Goal: Task Accomplishment & Management: Manage account settings

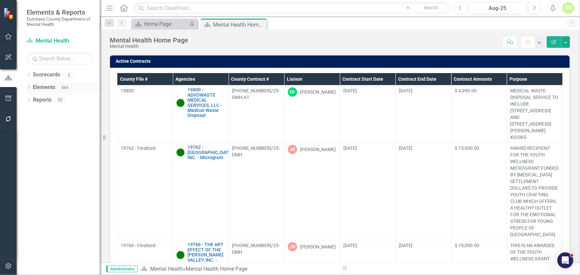
click at [52, 86] on link "Elements" at bounding box center [44, 88] width 22 height 8
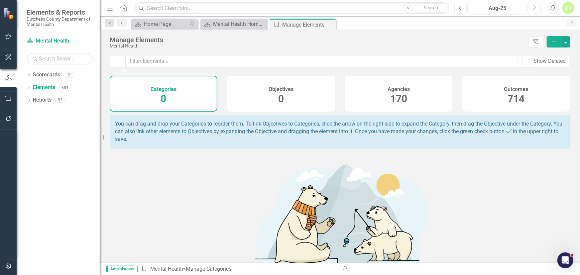
click at [393, 95] on span "170" at bounding box center [398, 99] width 17 height 12
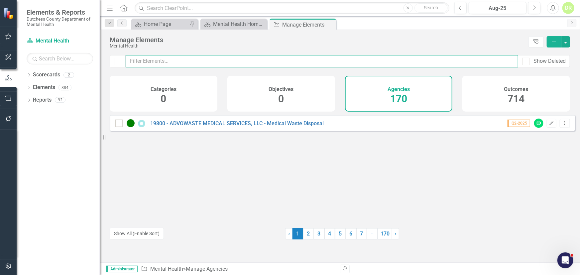
click at [146, 59] on input "text" at bounding box center [322, 61] width 392 height 12
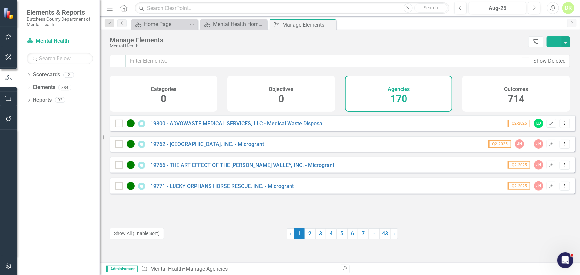
click at [148, 60] on input "text" at bounding box center [322, 61] width 392 height 12
click at [154, 60] on input "text" at bounding box center [322, 61] width 392 height 12
type input "j"
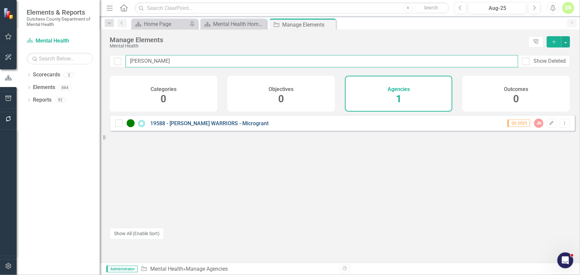
type input "[PERSON_NAME]"
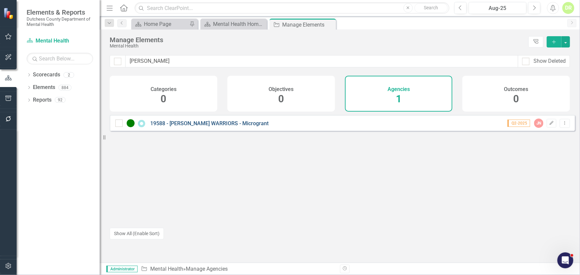
click at [189, 127] on link "19588 - [PERSON_NAME] WARRIORS - Microgrant" at bounding box center [209, 123] width 118 height 6
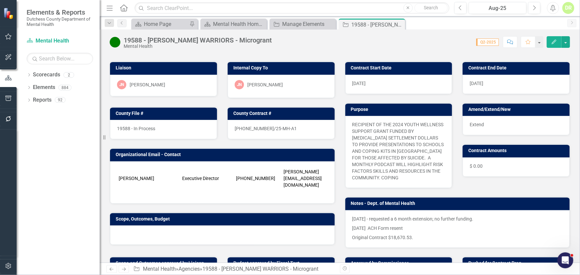
scroll to position [256, 0]
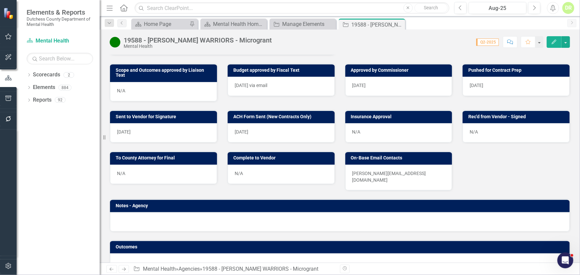
click at [392, 123] on div "N/A" at bounding box center [398, 132] width 107 height 19
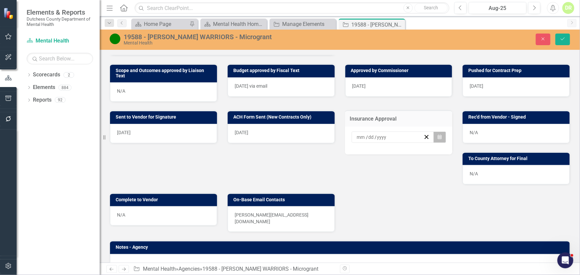
click at [433, 132] on button "Calendar" at bounding box center [439, 137] width 13 height 11
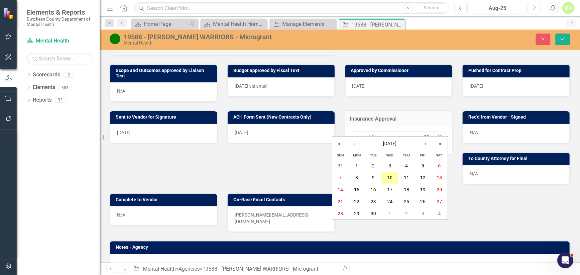
click at [392, 176] on abbr "10" at bounding box center [389, 177] width 5 height 5
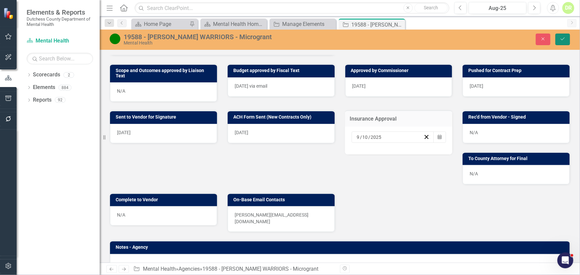
drag, startPoint x: 563, startPoint y: 38, endPoint x: 366, endPoint y: 112, distance: 210.9
click at [561, 40] on icon "Save" at bounding box center [563, 39] width 6 height 5
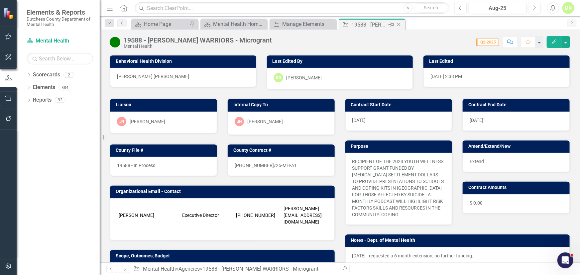
click at [400, 23] on icon at bounding box center [399, 25] width 4 height 4
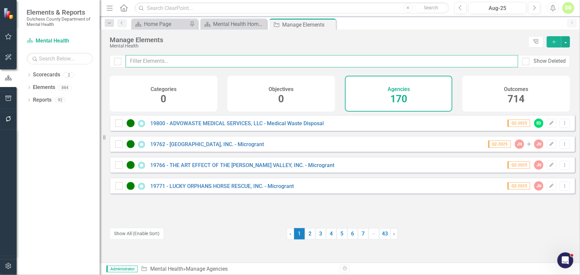
click at [171, 59] on input "text" at bounding box center [322, 61] width 392 height 12
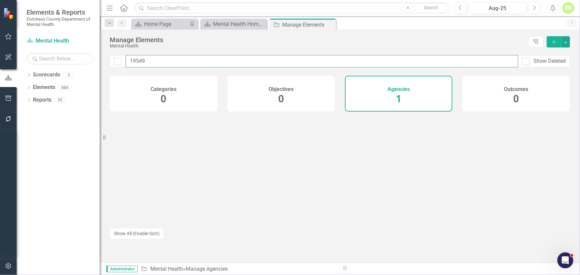
type input "19549"
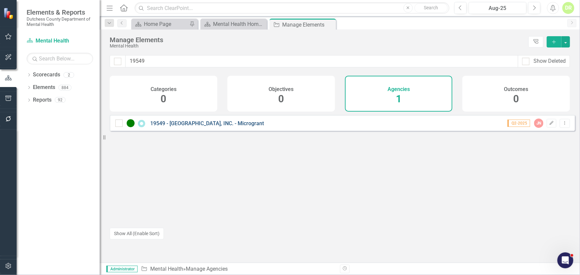
click at [235, 127] on link "19549 - [GEOGRAPHIC_DATA], INC. - Microgrant" at bounding box center [207, 123] width 114 height 6
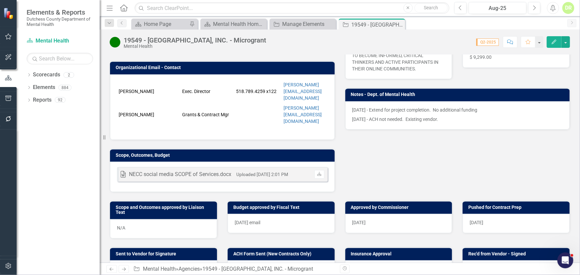
scroll to position [211, 0]
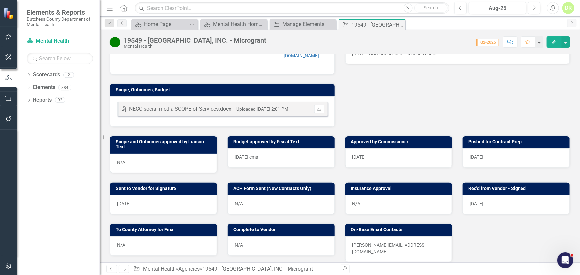
click at [367, 195] on div "N/A" at bounding box center [398, 204] width 107 height 19
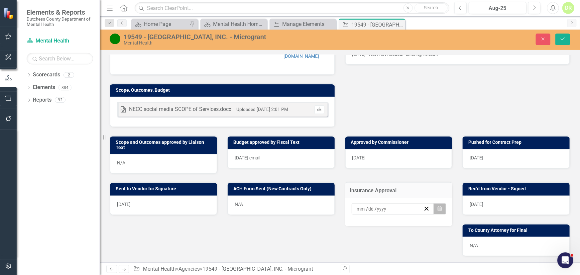
click at [438, 206] on icon "button" at bounding box center [440, 208] width 4 height 5
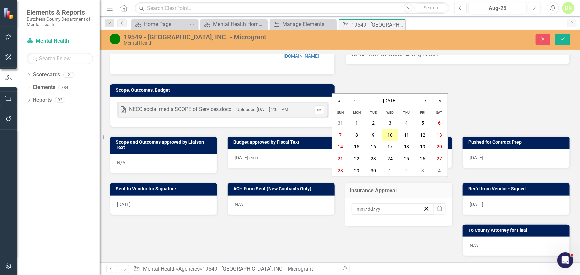
drag, startPoint x: 390, startPoint y: 133, endPoint x: 540, endPoint y: 57, distance: 167.9
click at [393, 130] on button "10" at bounding box center [389, 135] width 17 height 12
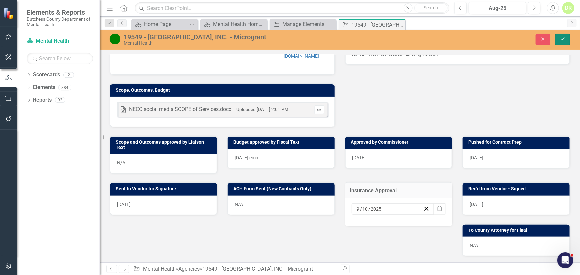
drag, startPoint x: 565, startPoint y: 37, endPoint x: 111, endPoint y: 164, distance: 471.2
click at [561, 40] on icon "Save" at bounding box center [563, 39] width 6 height 5
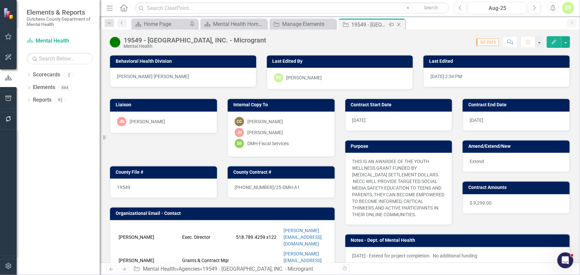
click at [399, 24] on icon "Close" at bounding box center [398, 24] width 7 height 5
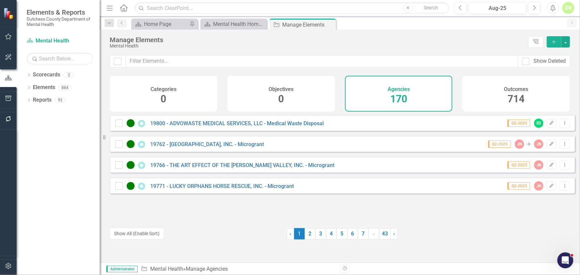
click at [392, 88] on h4 "Agencies" at bounding box center [398, 89] width 22 height 6
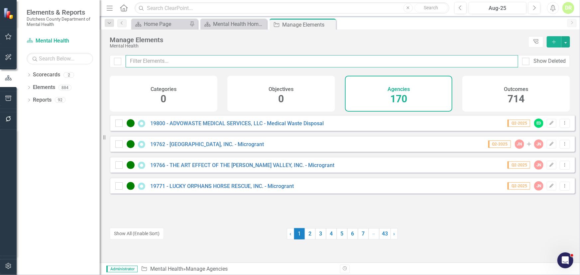
click at [172, 60] on input "text" at bounding box center [322, 61] width 392 height 12
